Goal: Navigation & Orientation: Find specific page/section

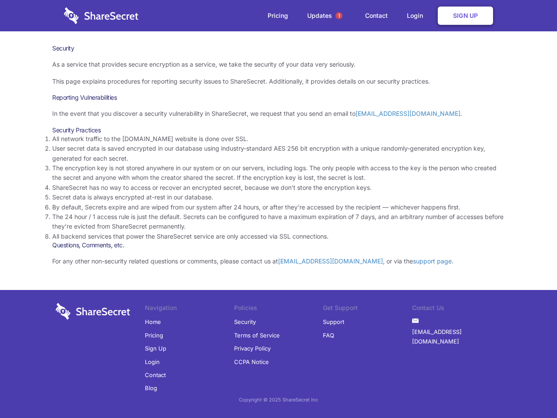
click at [279, 209] on li "By default, Secrets expire and are wiped from our system after 24 hours, or aft…" at bounding box center [278, 207] width 453 height 10
click at [339, 16] on span "1" at bounding box center [339, 15] width 7 height 7
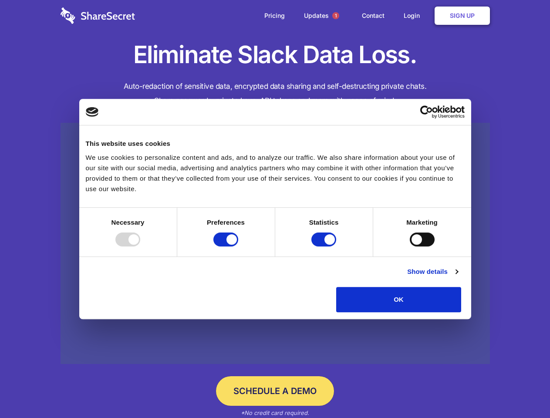
click at [140, 246] on div at bounding box center [127, 239] width 25 height 14
click at [238, 246] on input "Preferences" at bounding box center [225, 239] width 25 height 14
checkbox input "false"
click at [325, 246] on input "Statistics" at bounding box center [323, 239] width 25 height 14
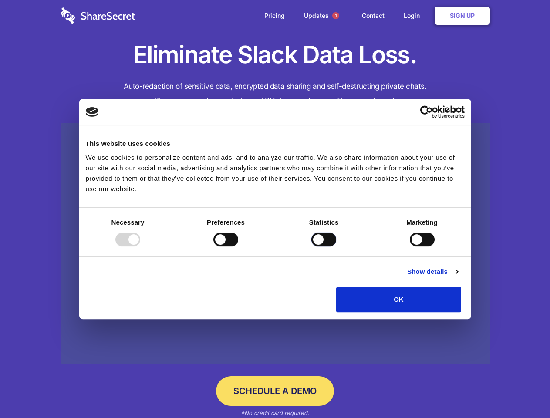
checkbox input "false"
click at [410, 246] on input "Marketing" at bounding box center [422, 239] width 25 height 14
checkbox input "true"
click at [458, 277] on link "Show details" at bounding box center [432, 271] width 51 height 10
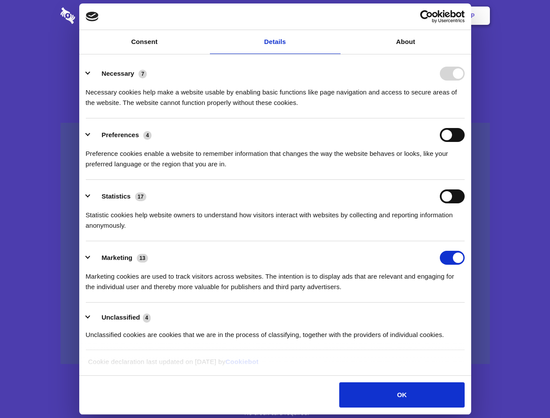
click at [465, 118] on li "Necessary 7 Necessary cookies help make a website usable by enabling basic func…" at bounding box center [275, 87] width 379 height 61
